Goal: Find specific page/section: Find specific page/section

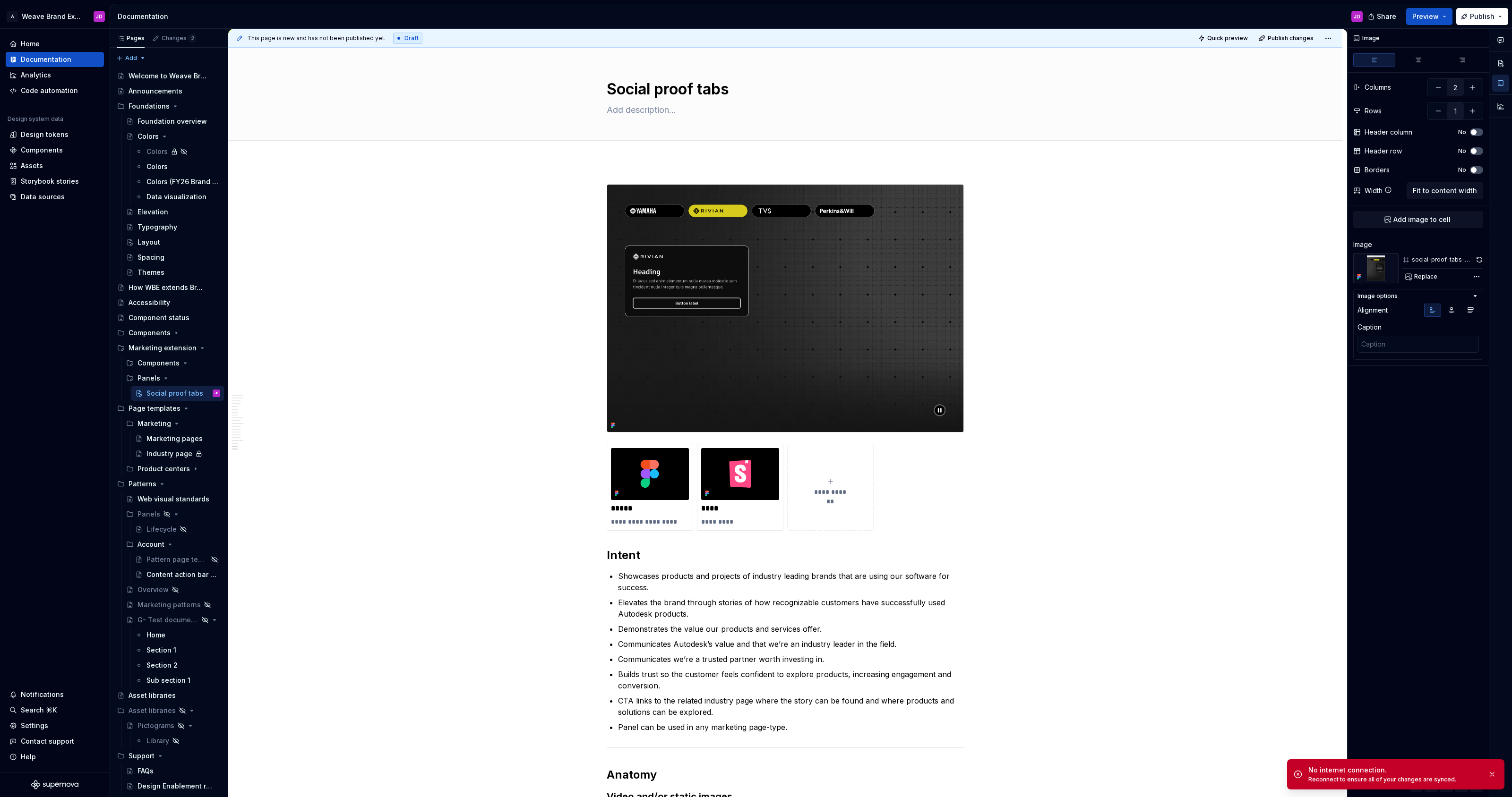
scroll to position [2270, 0]
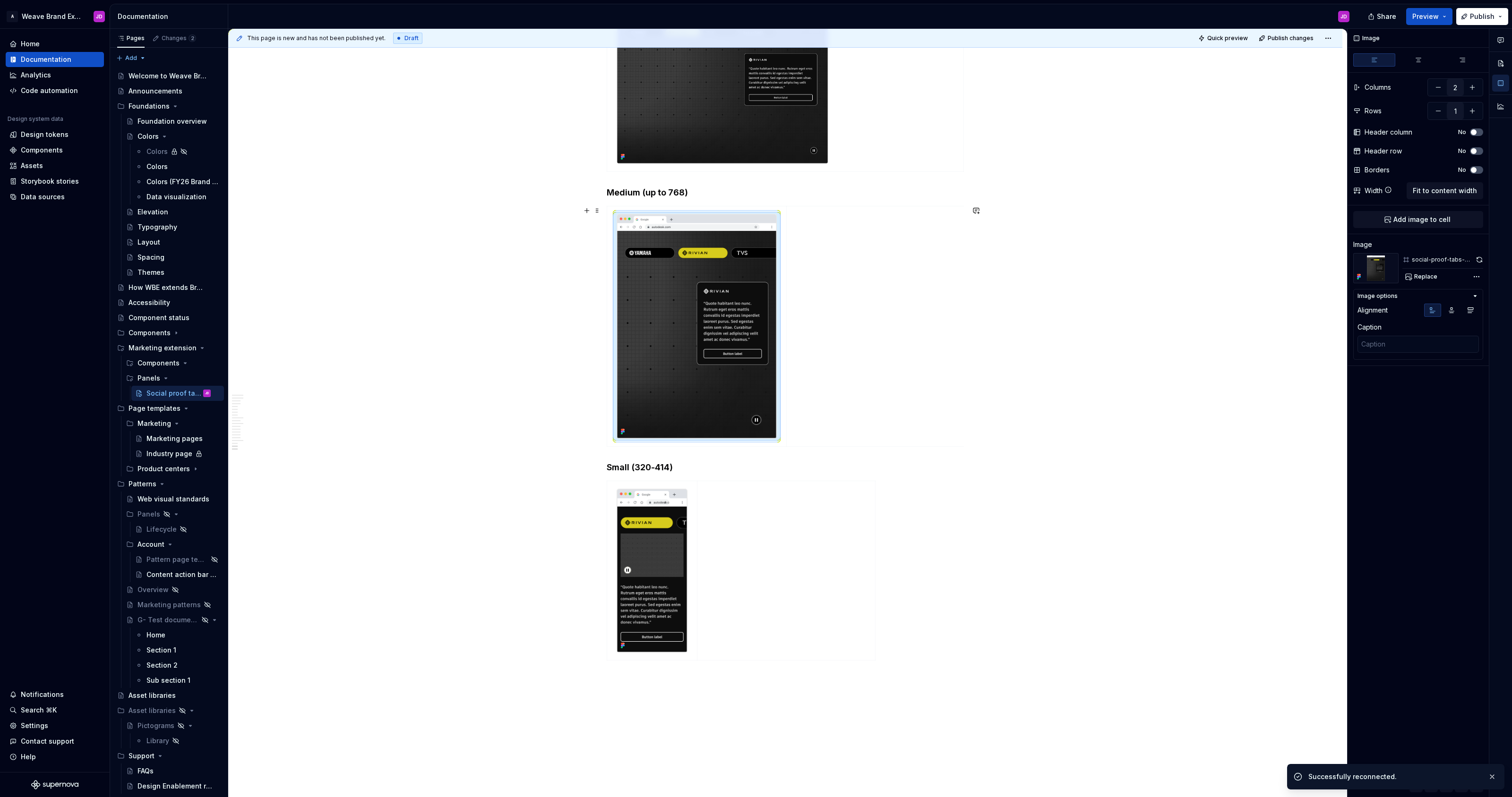
type textarea "*"
